Goal: Task Accomplishment & Management: Use online tool/utility

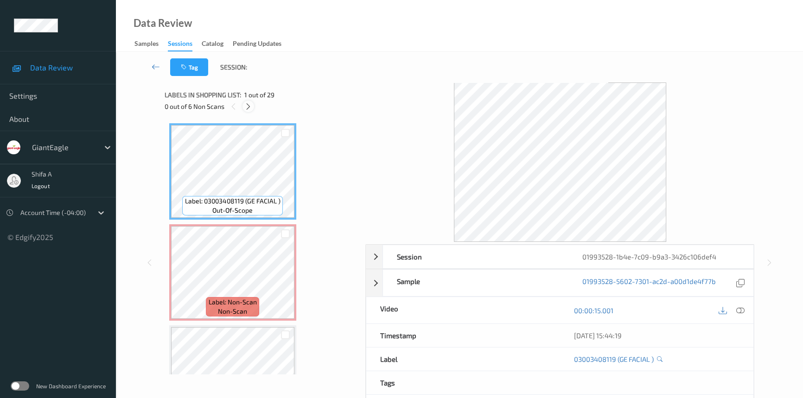
click at [250, 108] on icon at bounding box center [248, 106] width 8 height 8
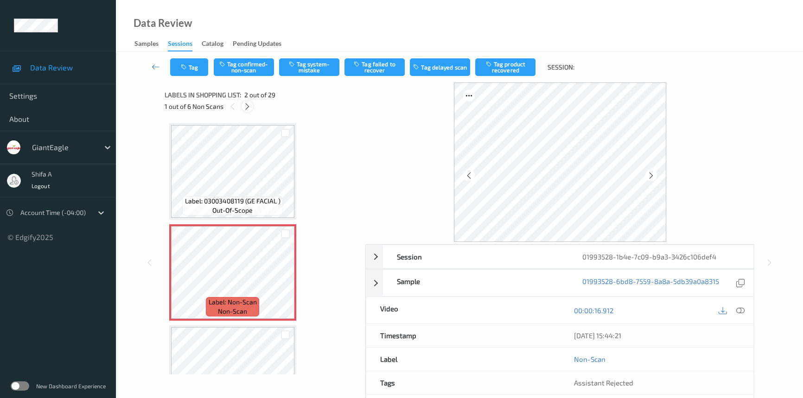
click at [242, 106] on div at bounding box center [248, 107] width 12 height 12
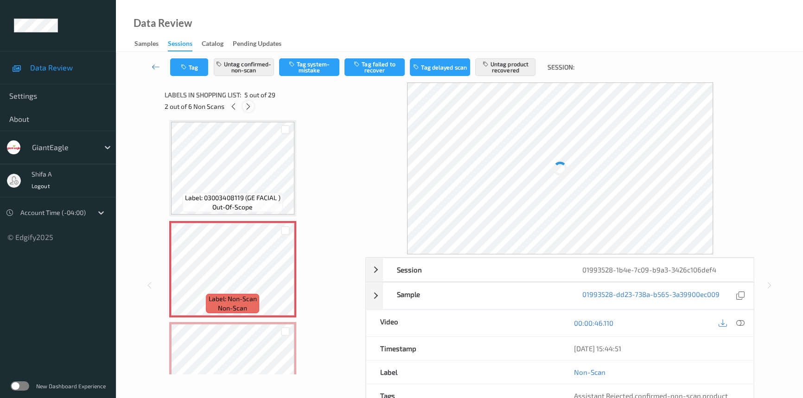
click at [242, 106] on div at bounding box center [248, 107] width 12 height 12
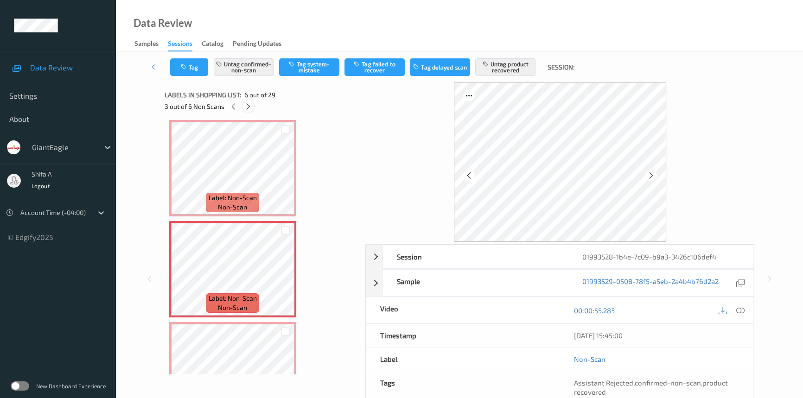
click at [242, 106] on div at bounding box center [248, 107] width 12 height 12
click at [236, 106] on icon at bounding box center [234, 106] width 8 height 8
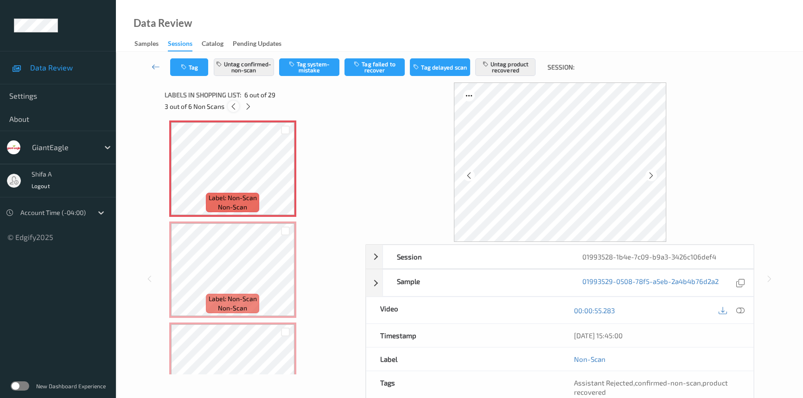
scroll to position [408, 0]
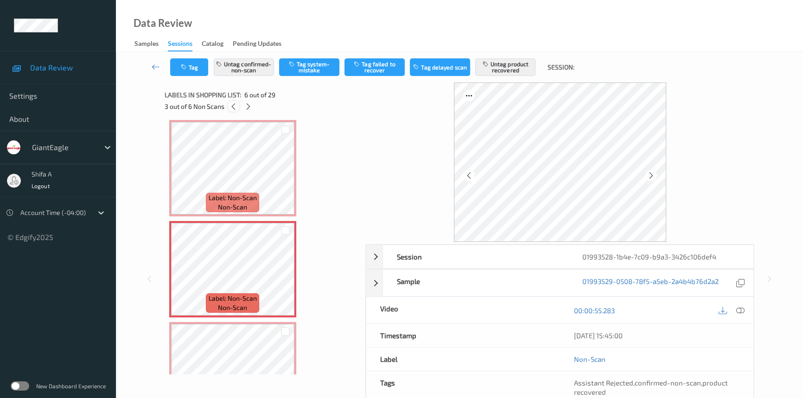
click at [236, 103] on icon at bounding box center [233, 106] width 8 height 8
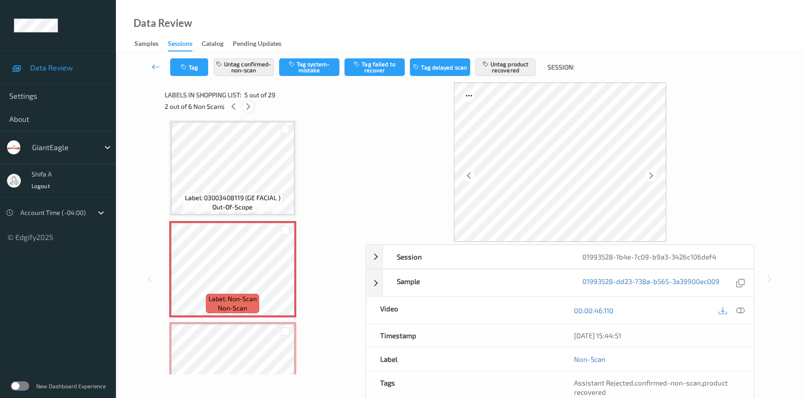
click at [251, 102] on icon at bounding box center [248, 106] width 8 height 8
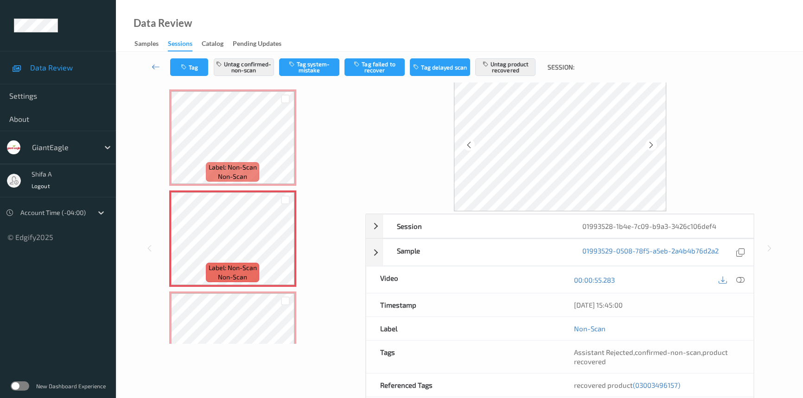
scroll to position [96, 0]
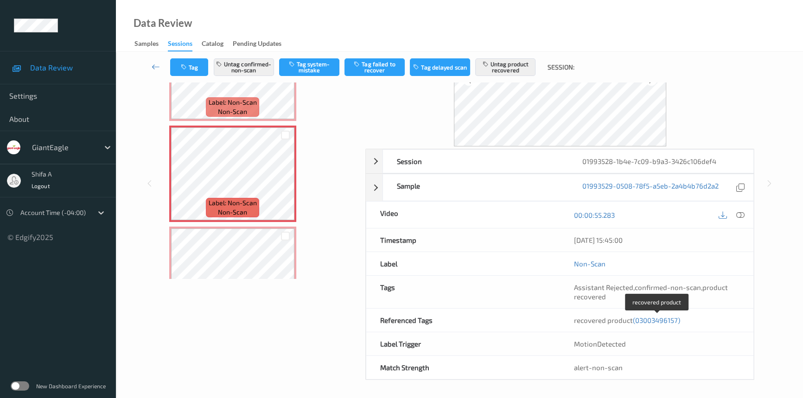
click at [665, 319] on span "(03003496157)" at bounding box center [656, 320] width 47 height 8
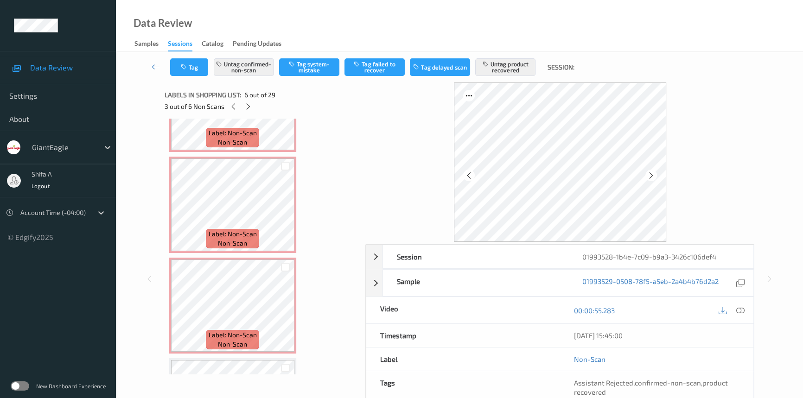
scroll to position [675, 0]
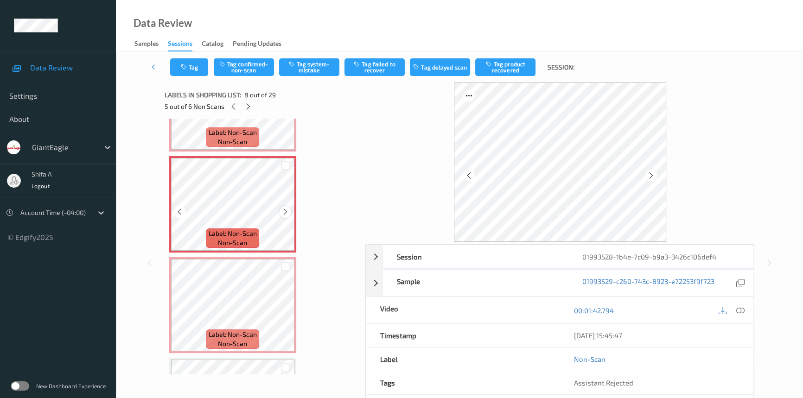
click at [282, 209] on icon at bounding box center [285, 212] width 8 height 8
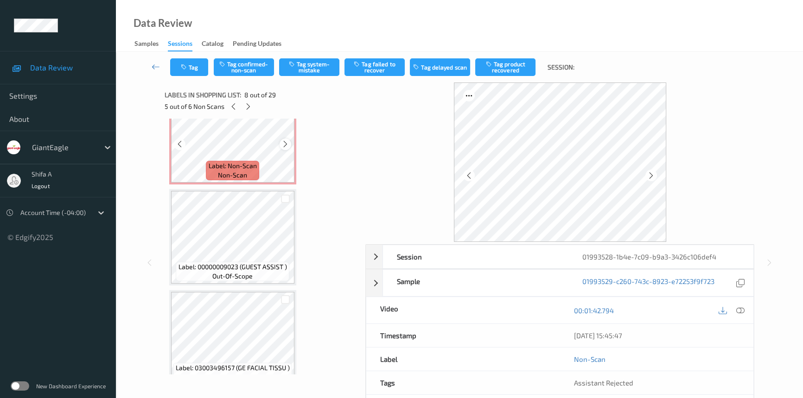
click at [283, 141] on icon at bounding box center [285, 144] width 8 height 8
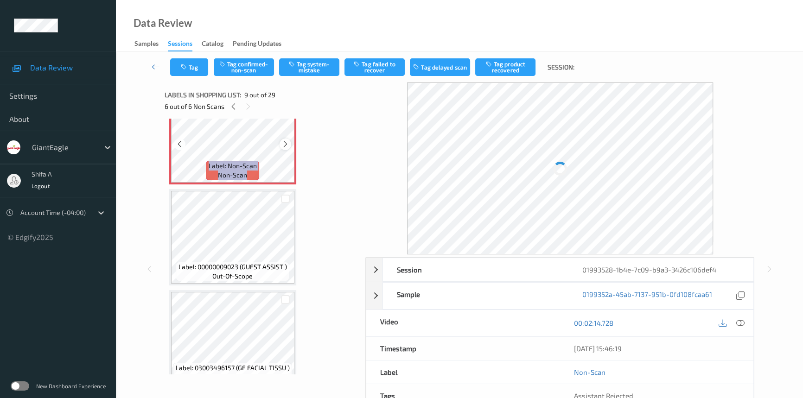
click at [283, 140] on icon at bounding box center [285, 144] width 8 height 8
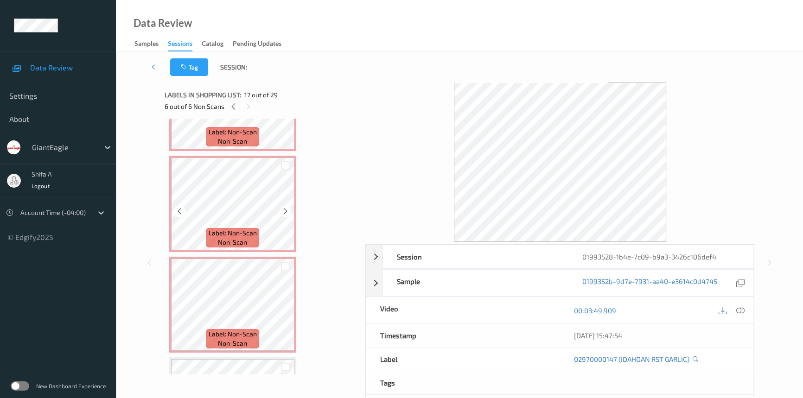
scroll to position [675, 0]
click at [238, 105] on div at bounding box center [234, 107] width 12 height 12
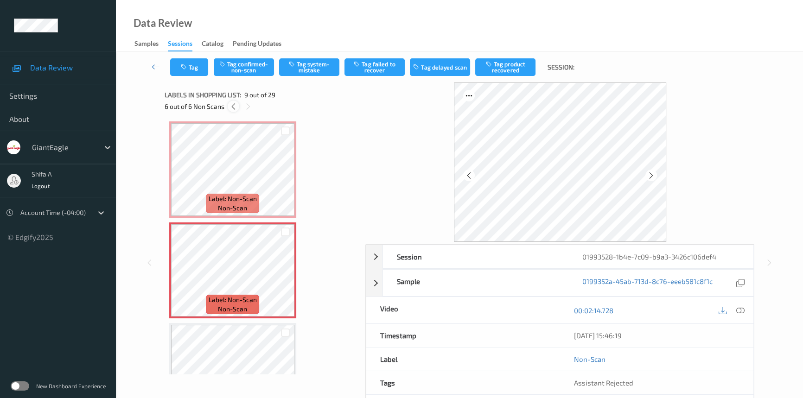
click at [238, 105] on div at bounding box center [234, 107] width 12 height 12
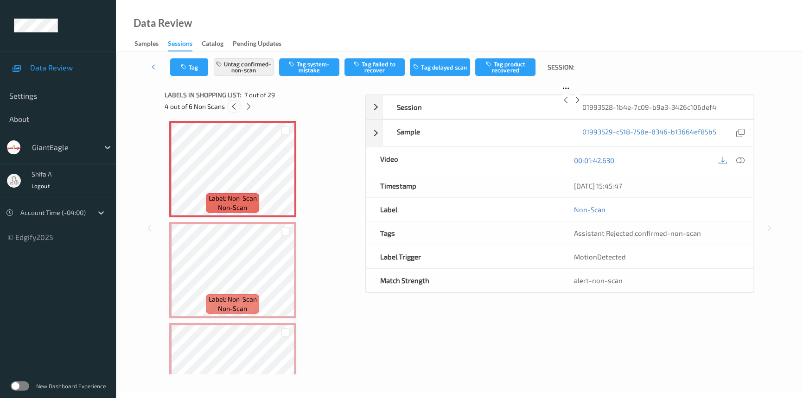
scroll to position [508, 0]
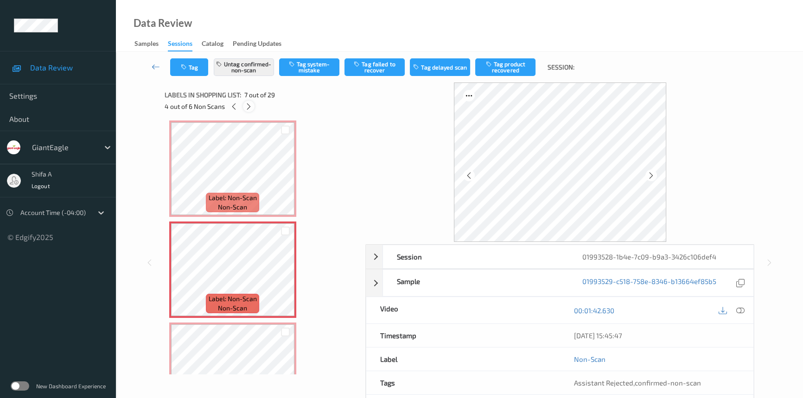
click at [249, 109] on icon at bounding box center [249, 106] width 8 height 8
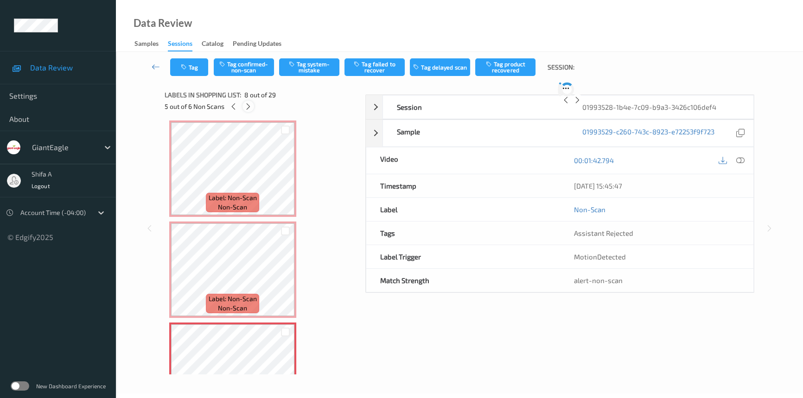
scroll to position [609, 0]
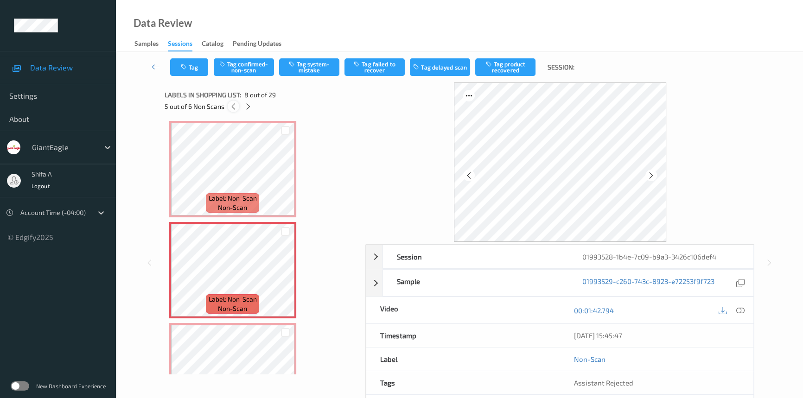
click at [237, 104] on div at bounding box center [234, 107] width 12 height 12
click at [654, 173] on icon at bounding box center [651, 175] width 8 height 8
click at [651, 175] on icon at bounding box center [651, 175] width 8 height 8
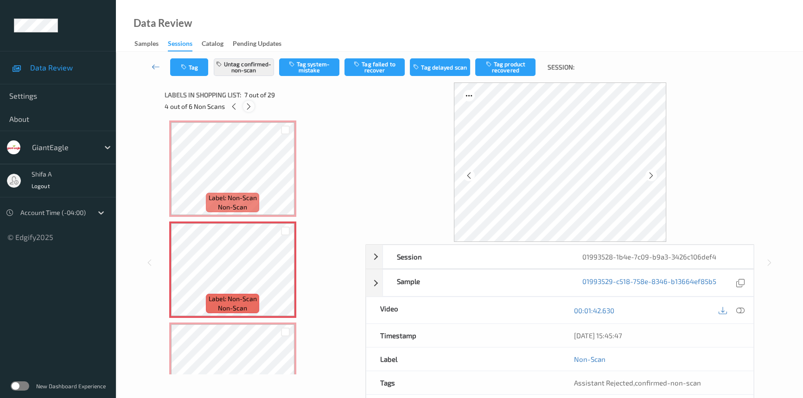
click at [246, 106] on icon at bounding box center [249, 106] width 8 height 8
click at [652, 170] on div at bounding box center [651, 176] width 12 height 12
click at [251, 102] on icon at bounding box center [248, 106] width 8 height 8
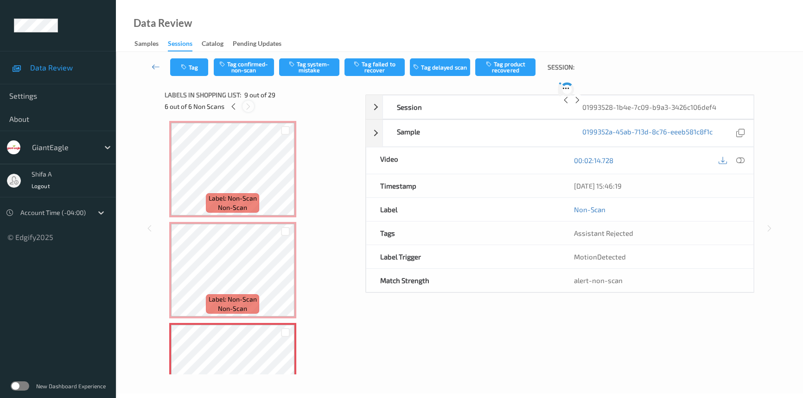
scroll to position [709, 0]
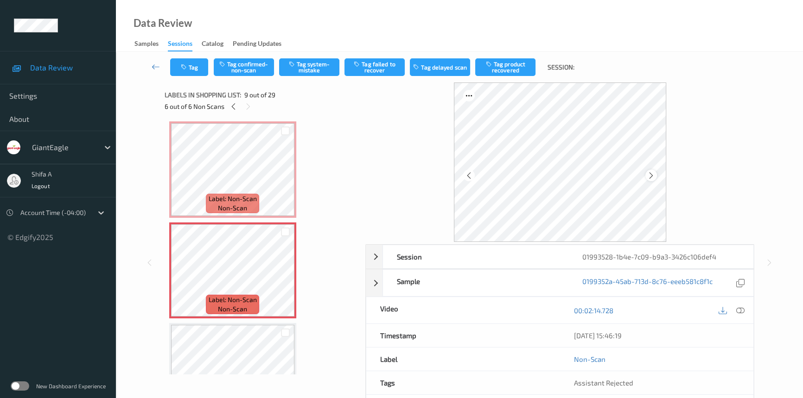
click at [647, 178] on icon at bounding box center [651, 175] width 8 height 8
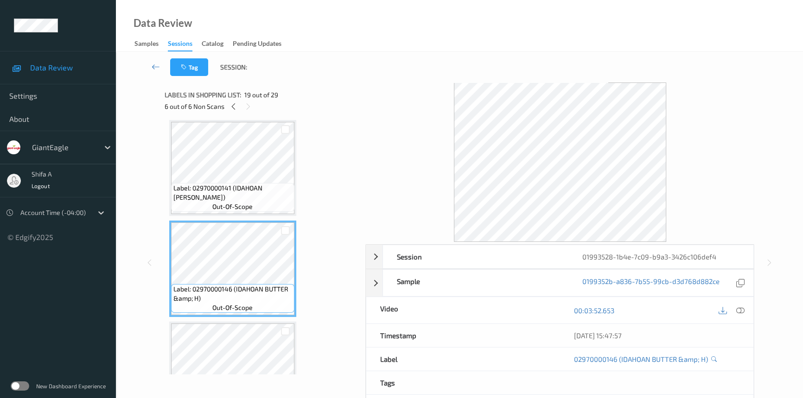
scroll to position [1890, 0]
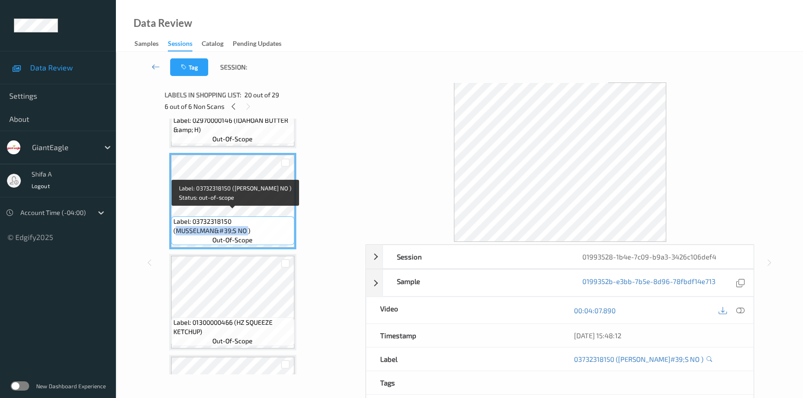
drag, startPoint x: 178, startPoint y: 223, endPoint x: 247, endPoint y: 224, distance: 69.6
click at [247, 224] on span "Label: 03732318150 (MUSSELMAN&#39;S NO )" at bounding box center [232, 226] width 119 height 19
copy span "[PERSON_NAME]#39;S NO"
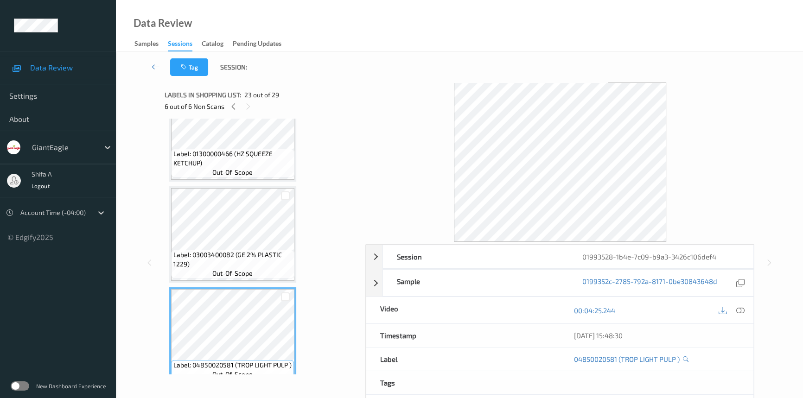
scroll to position [2227, 0]
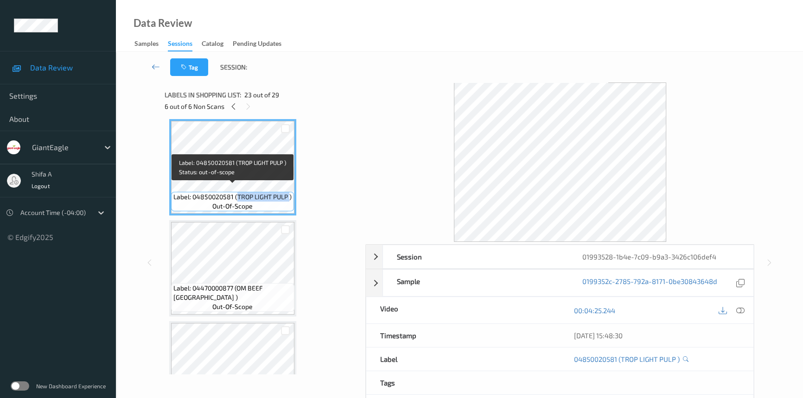
drag, startPoint x: 237, startPoint y: 187, endPoint x: 289, endPoint y: 188, distance: 51.5
click at [289, 192] on span "Label: 04850020581 (TROP LIGHT PULP )" at bounding box center [232, 196] width 118 height 9
copy span "TROP LIGHT PULP"
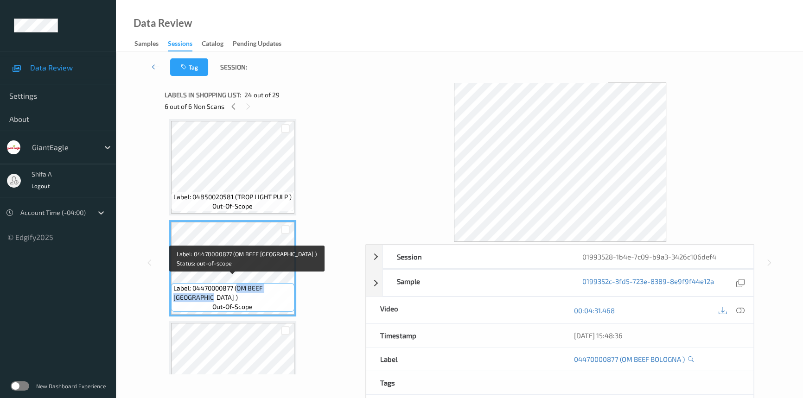
drag, startPoint x: 237, startPoint y: 280, endPoint x: 240, endPoint y: 287, distance: 7.1
click at [240, 287] on span "Label: 04470000877 (OM BEEF [GEOGRAPHIC_DATA] )" at bounding box center [232, 293] width 119 height 19
copy span "OM BEEF [GEOGRAPHIC_DATA] )"
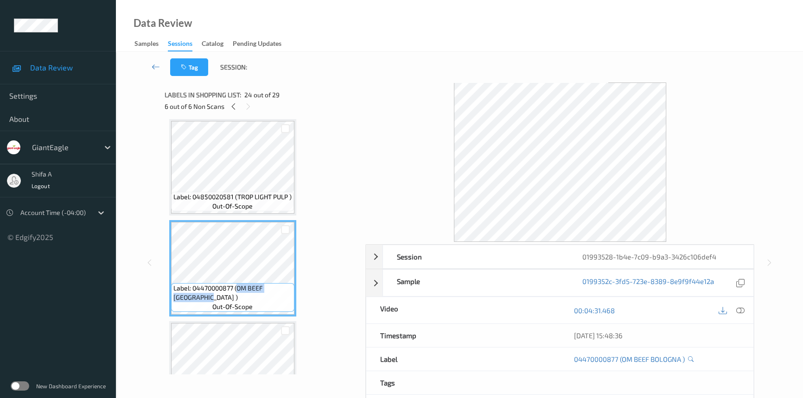
copy span "OM BEEF [GEOGRAPHIC_DATA] )"
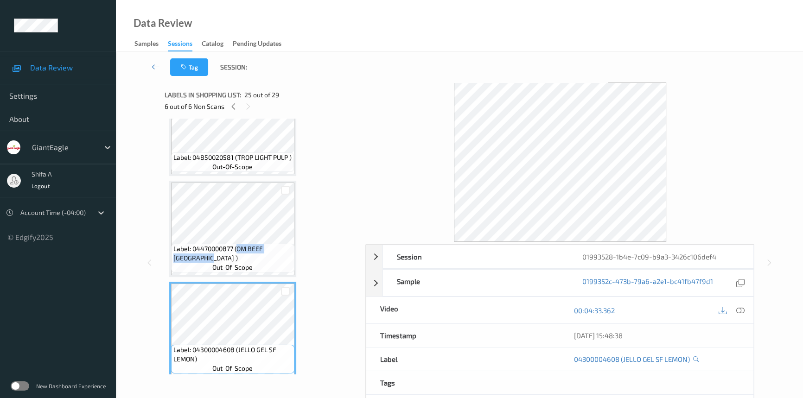
scroll to position [2434, 0]
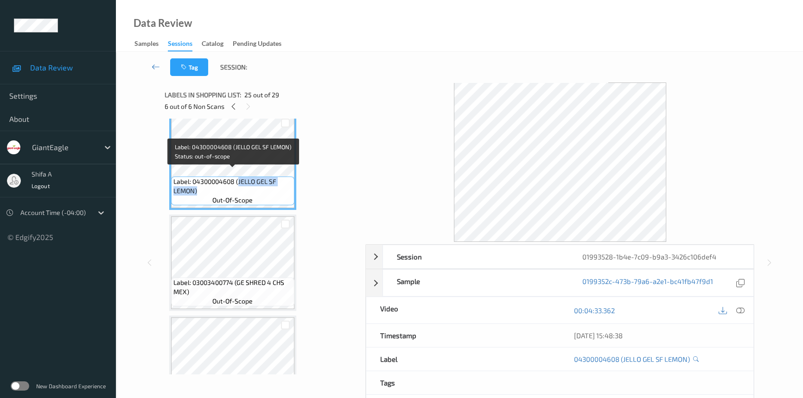
drag, startPoint x: 238, startPoint y: 172, endPoint x: 248, endPoint y: 193, distance: 24.1
click at [247, 184] on span "Label: 04300004608 (JELLO GEL SF LEMON)" at bounding box center [232, 186] width 119 height 19
copy span "JELLO GEL SF LEMON)"
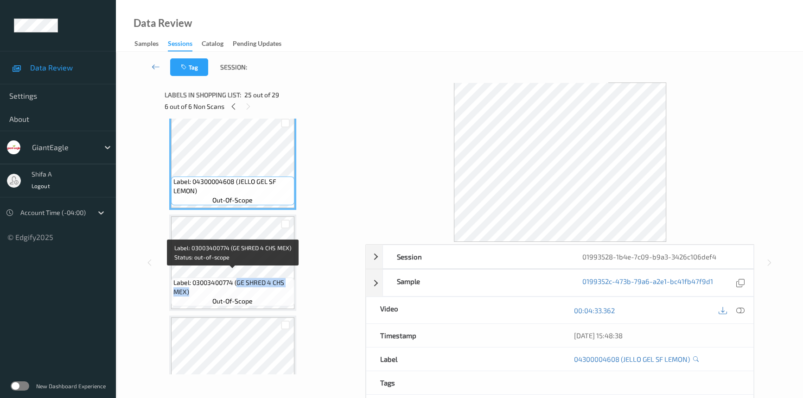
drag, startPoint x: 237, startPoint y: 274, endPoint x: 241, endPoint y: 284, distance: 11.0
click at [241, 284] on span "Label: 03003400774 (GE SHRED 4 CHS MEX)" at bounding box center [232, 287] width 119 height 19
copy span "GE SHRED 4 CHS MEX)"
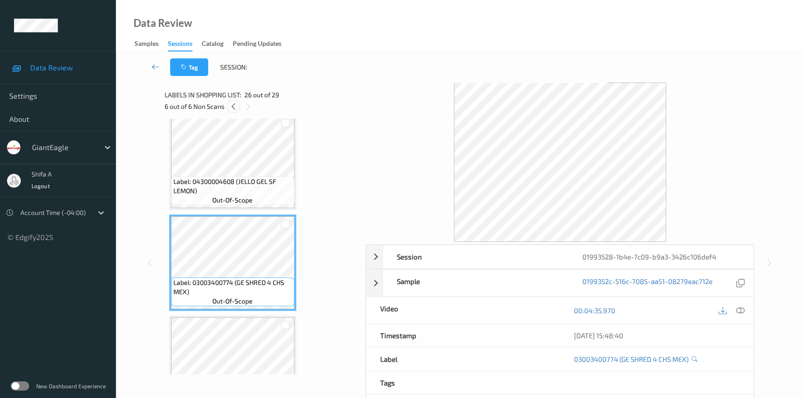
click at [234, 106] on icon at bounding box center [233, 106] width 8 height 8
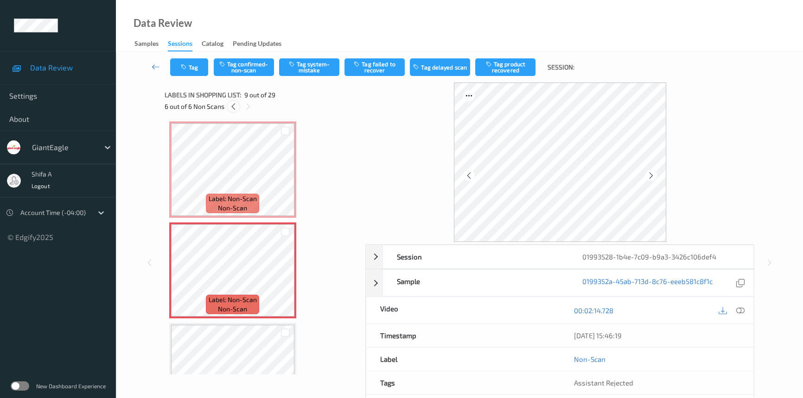
click at [234, 106] on icon at bounding box center [233, 106] width 8 height 8
click at [652, 173] on icon at bounding box center [651, 175] width 8 height 8
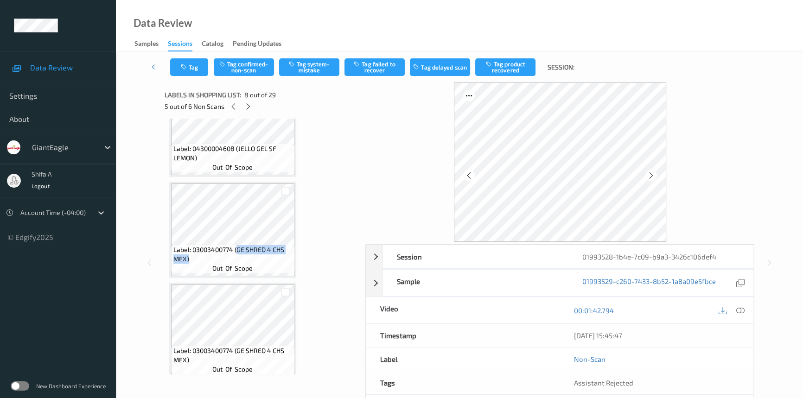
scroll to position [2636, 0]
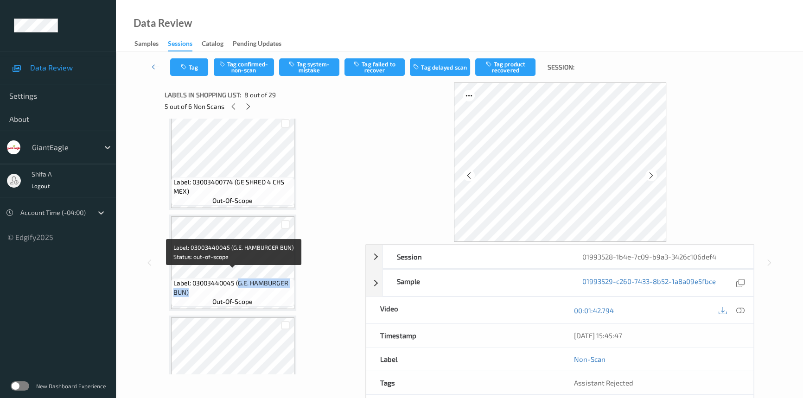
drag, startPoint x: 238, startPoint y: 275, endPoint x: 248, endPoint y: 281, distance: 12.1
click at [248, 281] on span "Label: 03003440045 (G.E. HAMBURGER BUN)" at bounding box center [232, 288] width 119 height 19
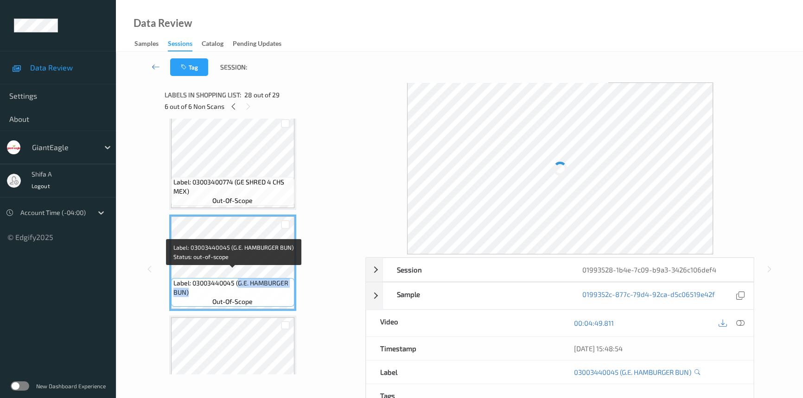
copy span "G.E. HAMBURGER BUN)"
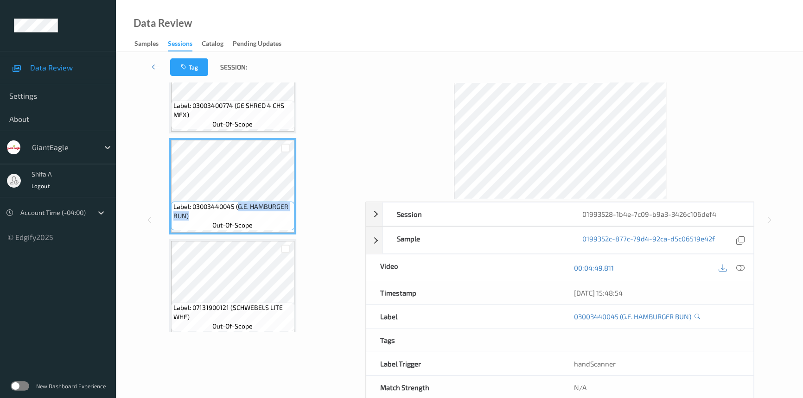
scroll to position [63, 0]
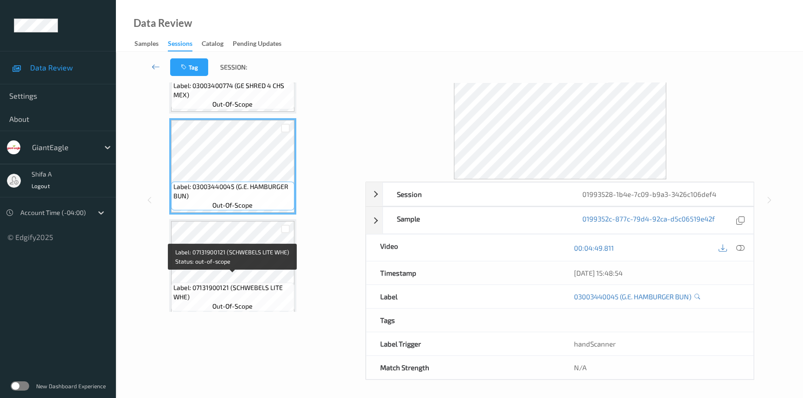
drag, startPoint x: 234, startPoint y: 277, endPoint x: 236, endPoint y: 283, distance: 6.5
click at [236, 283] on span "Label: 07131900121 (SCHWEBELS LITE WHE)" at bounding box center [232, 292] width 119 height 19
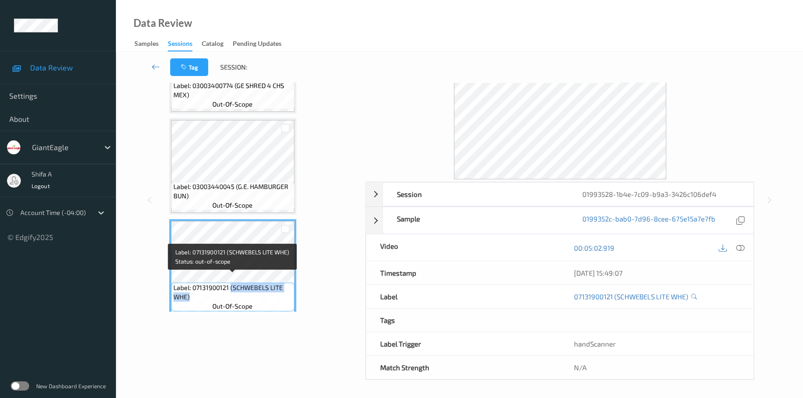
drag, startPoint x: 231, startPoint y: 277, endPoint x: 235, endPoint y: 287, distance: 11.0
click at [235, 287] on span "Label: 07131900121 (SCHWEBELS LITE WHE)" at bounding box center [232, 292] width 119 height 19
copy span "(SCHWEBELS LITE WHE)"
